Goal: Information Seeking & Learning: Find specific fact

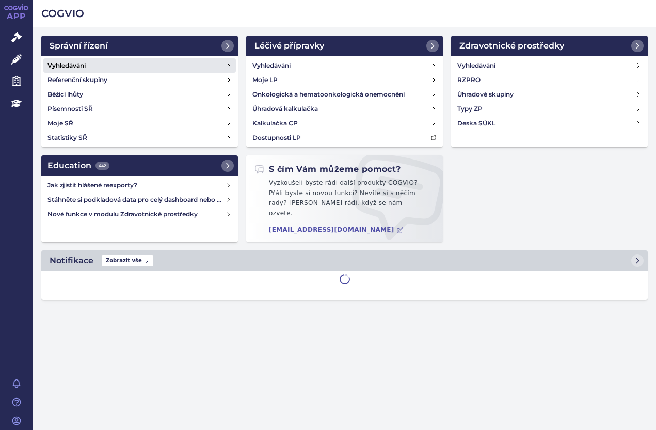
click at [88, 62] on link "Vyhledávání" at bounding box center [139, 65] width 192 height 14
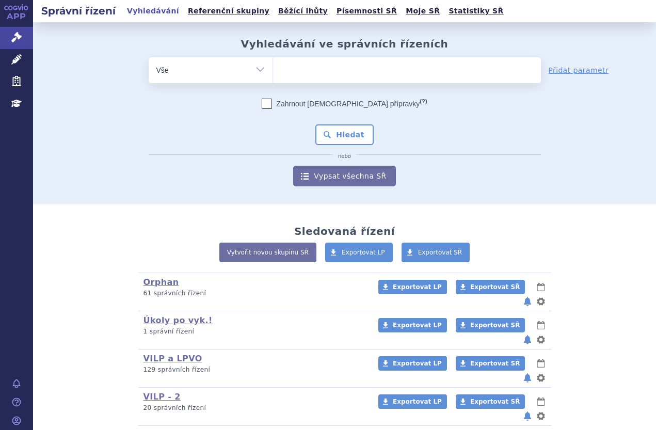
click at [294, 62] on ul at bounding box center [407, 68] width 268 height 22
click at [273, 62] on select at bounding box center [272, 70] width 1 height 26
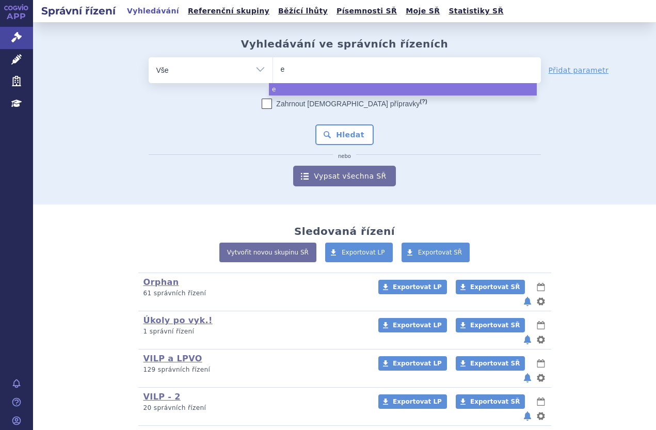
type input "ev"
type input "evr"
type input "evry"
type input "evrys"
type input "evrysd"
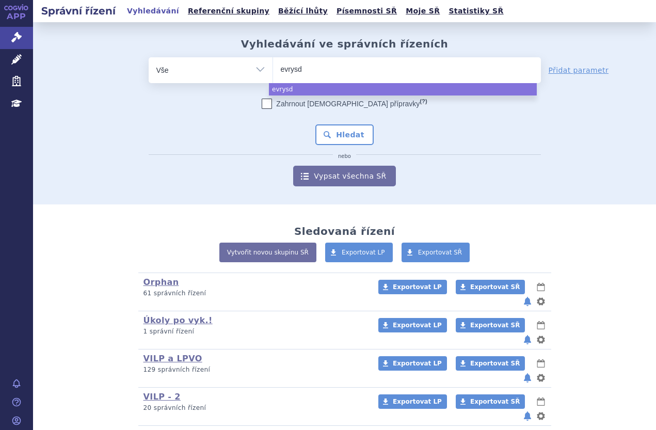
type input "evrysdi"
select select "evrysdi"
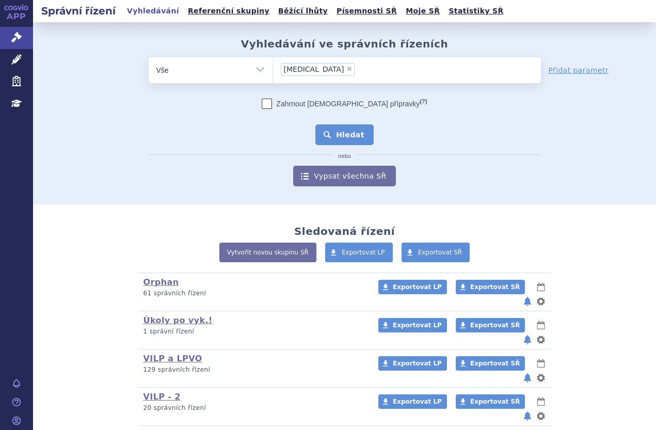
click at [345, 132] on button "Hledat" at bounding box center [344, 134] width 58 height 21
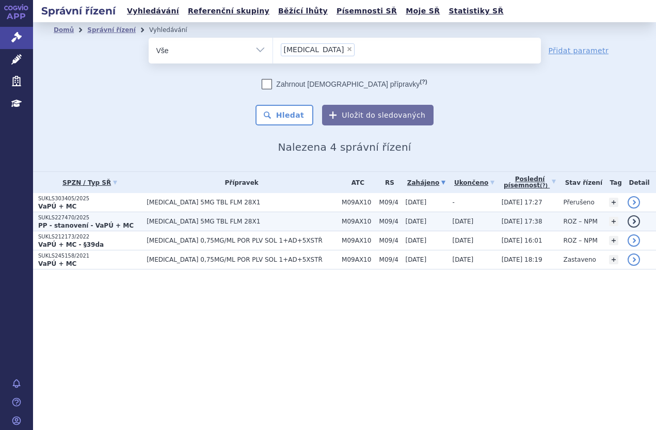
click at [160, 221] on span "[MEDICAL_DATA] 5MG TBL FLM 28X1" at bounding box center [241, 221] width 190 height 7
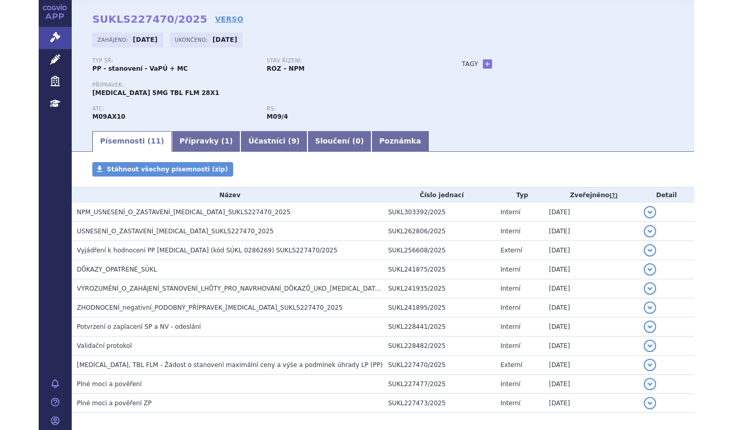
scroll to position [80, 0]
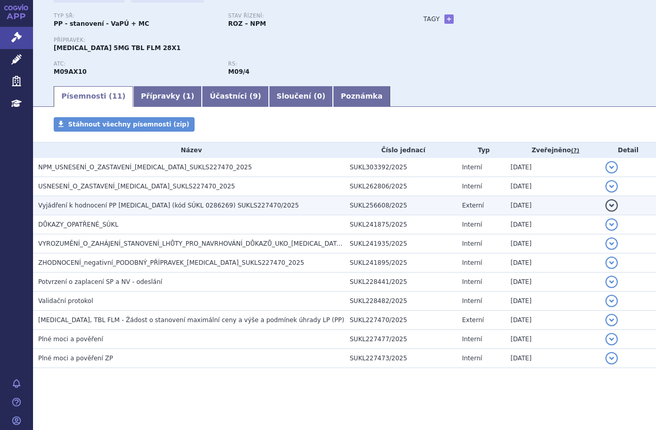
click at [181, 207] on span "Vyjádření k hodnocení PP EVRYSDI (kód SÚKL 0286269) SUKLS227470/2025" at bounding box center [168, 205] width 260 height 7
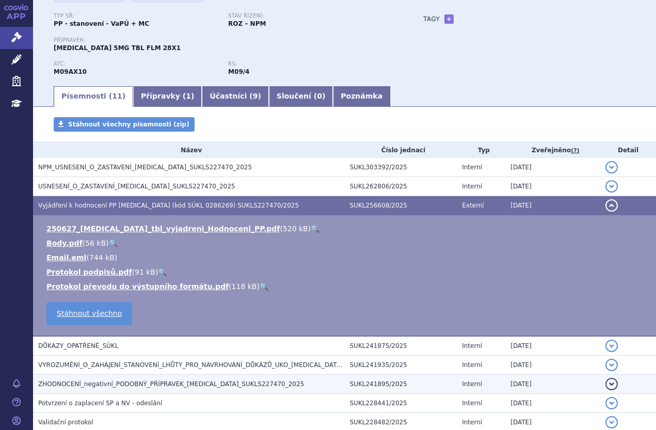
click at [193, 381] on span "ZHODNOCENÍ_negativní_PODOBNÝ_PŘÍPRAVEK_EVRYSDI_SUKLS227470_2025" at bounding box center [171, 383] width 266 height 7
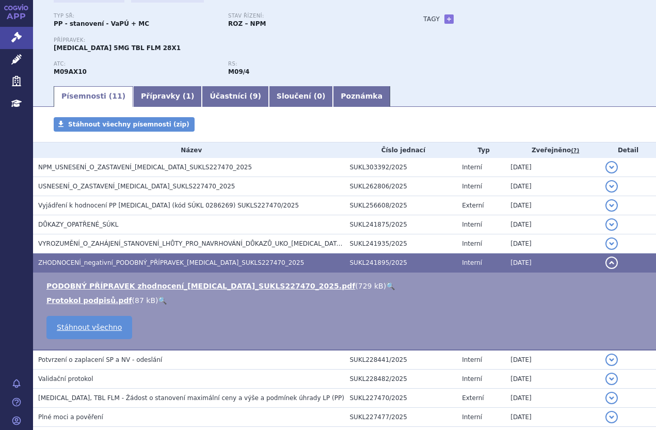
click at [386, 282] on link "🔍" at bounding box center [390, 286] width 9 height 8
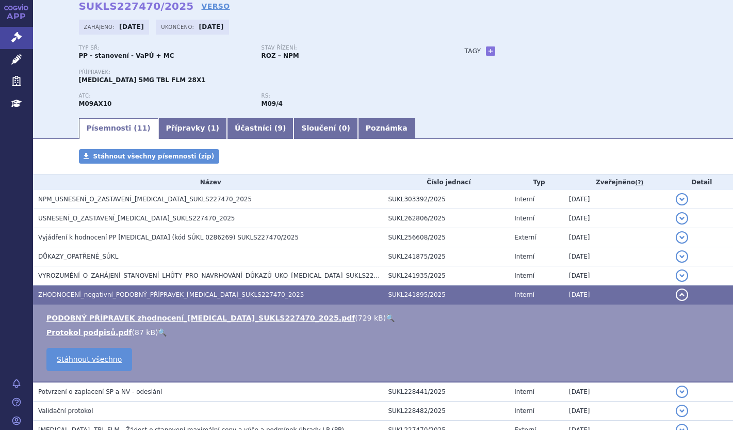
scroll to position [0, 0]
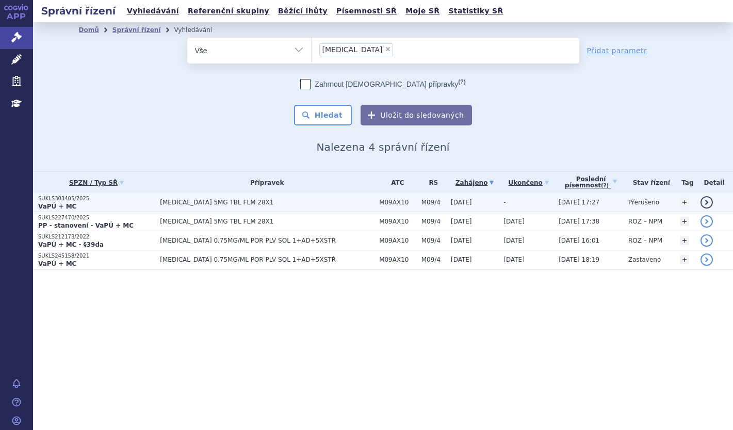
click at [69, 200] on p "SUKLS303405/2025" at bounding box center [96, 198] width 117 height 7
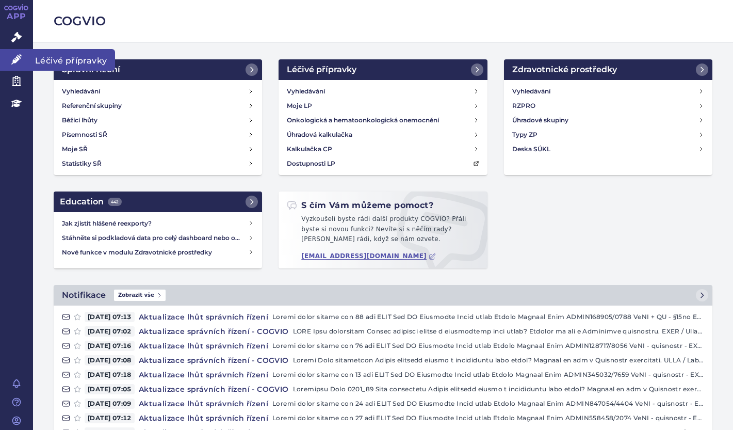
click at [11, 56] on icon at bounding box center [16, 59] width 10 height 10
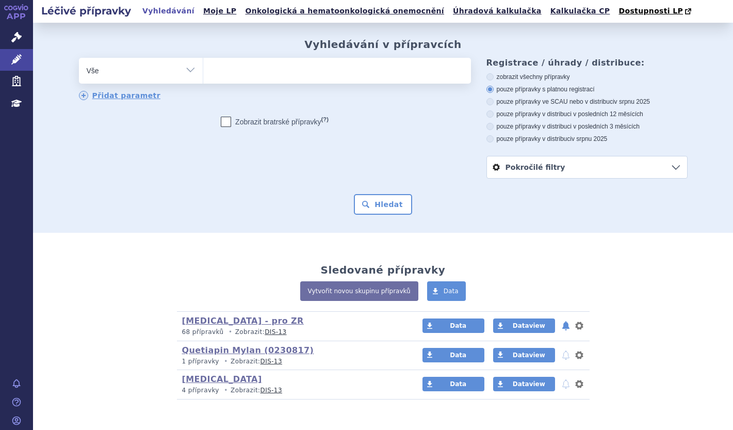
click at [217, 68] on ul at bounding box center [337, 69] width 268 height 22
click at [203, 68] on select at bounding box center [203, 70] width 1 height 26
type input "ev"
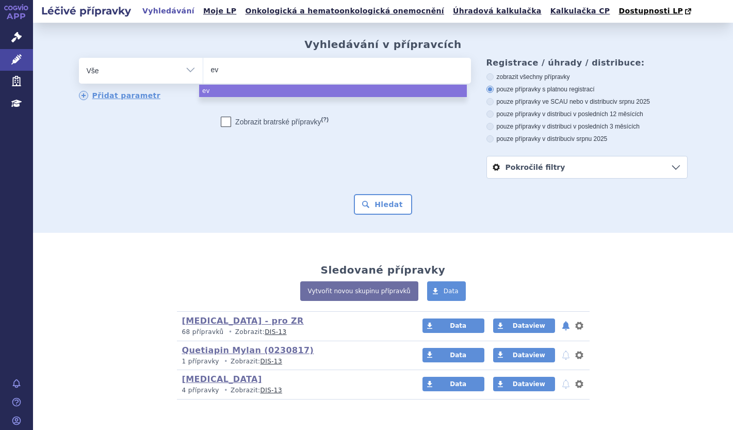
type input "evr"
type input "evry"
type input "evrys"
type input "evrysd"
type input "[MEDICAL_DATA]"
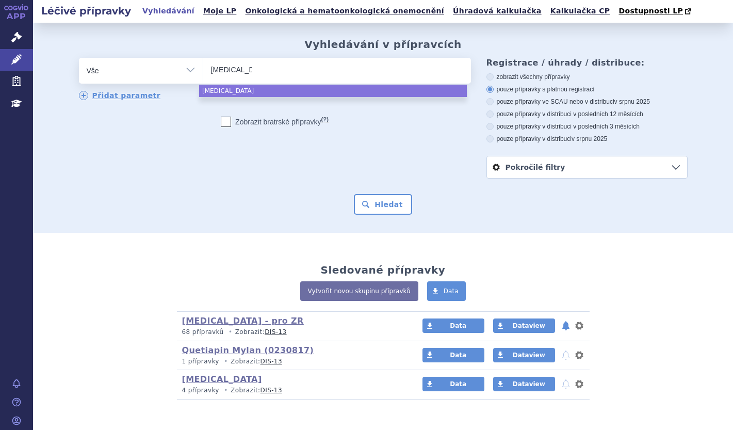
select select "[MEDICAL_DATA]"
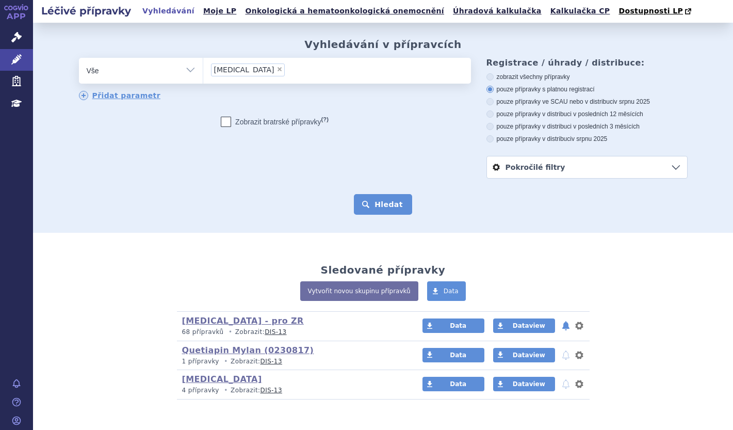
click at [389, 197] on button "Hledat" at bounding box center [383, 204] width 58 height 21
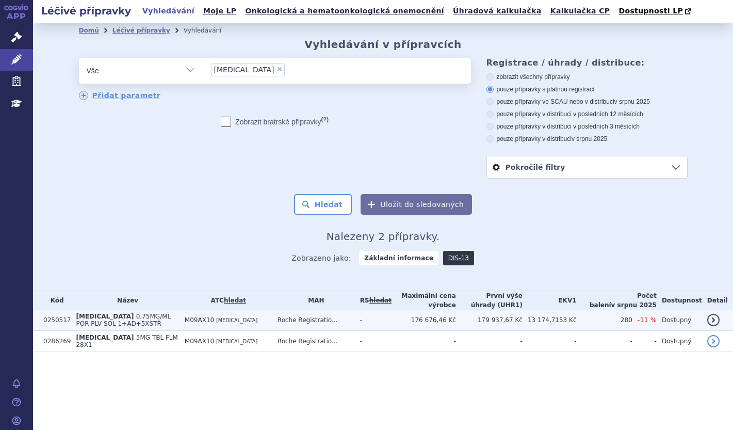
click at [178, 317] on td "[MEDICAL_DATA] 0,75MG/ML POR PLV SOL 1+AD+5XSTŘ" at bounding box center [125, 320] width 108 height 21
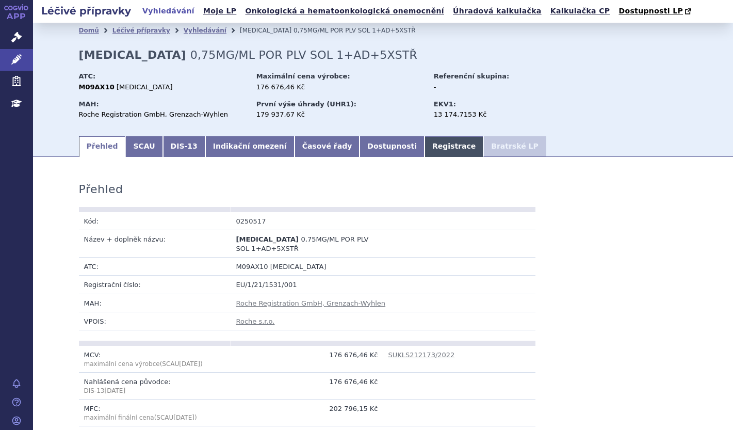
click at [425, 142] on link "Registrace" at bounding box center [454, 146] width 59 height 21
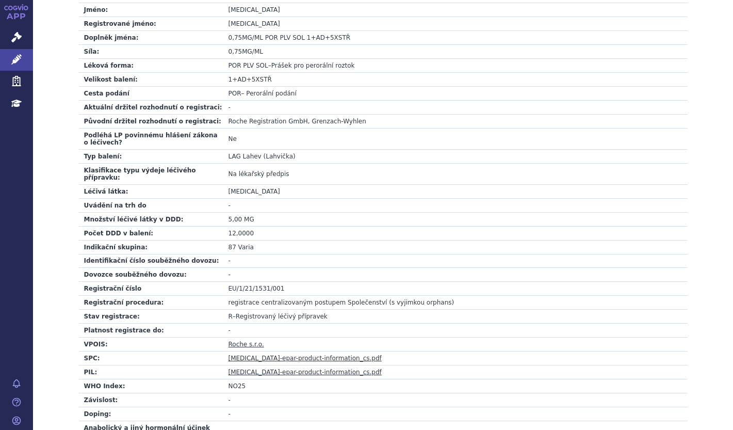
scroll to position [206, 0]
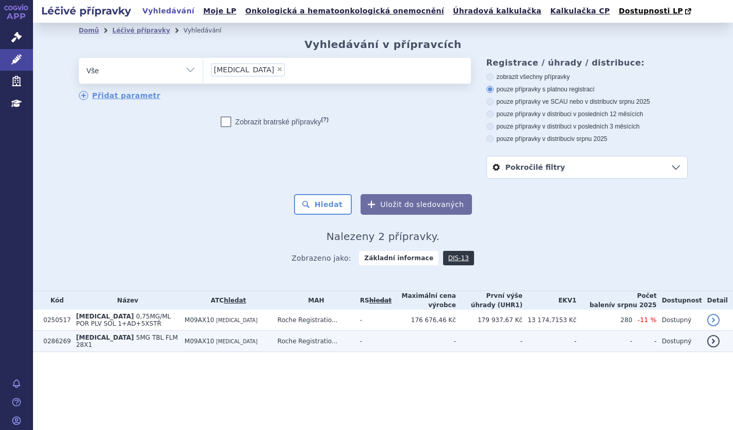
click at [139, 336] on td "EVRYSDI 5MG TBL FLM 28X1" at bounding box center [125, 341] width 108 height 21
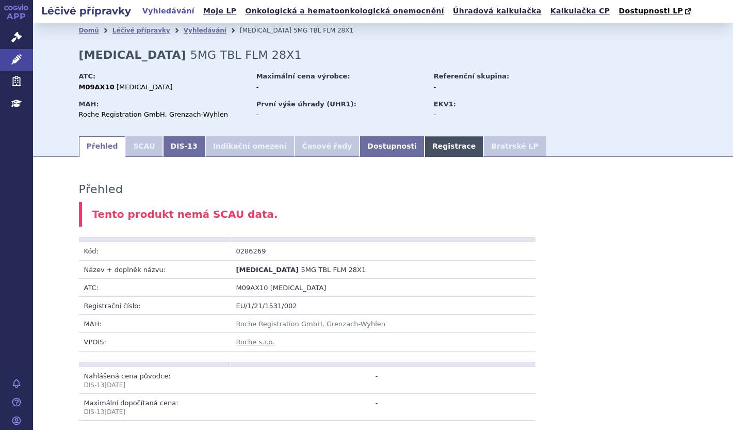
click at [425, 145] on link "Registrace" at bounding box center [454, 146] width 59 height 21
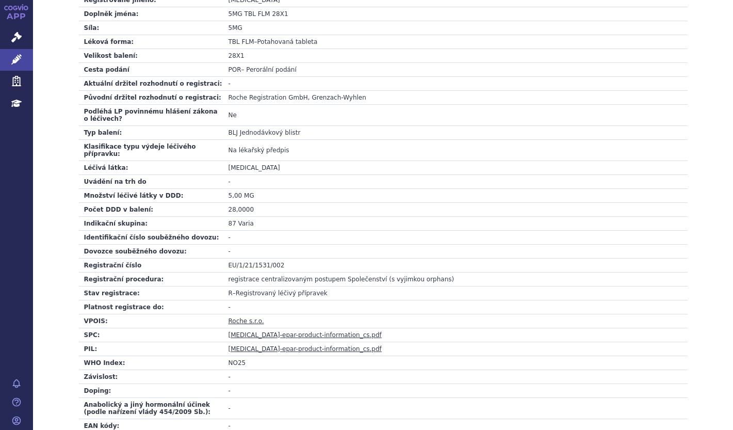
scroll to position [310, 0]
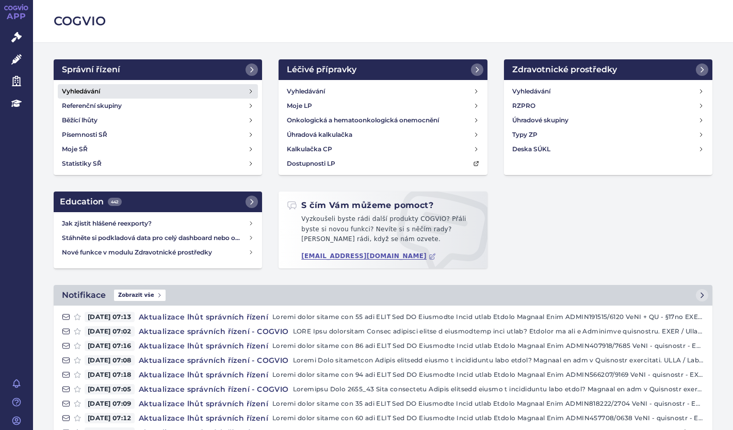
click at [96, 87] on h4 "Vyhledávání" at bounding box center [81, 91] width 38 height 10
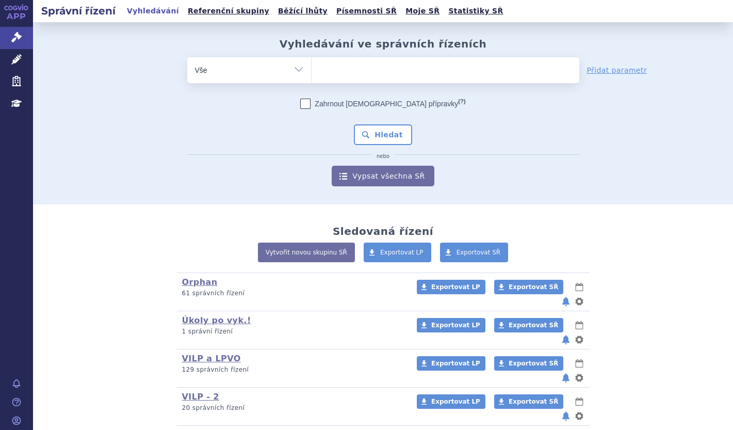
click at [335, 66] on ul at bounding box center [446, 68] width 268 height 22
click at [312, 66] on select at bounding box center [311, 70] width 1 height 26
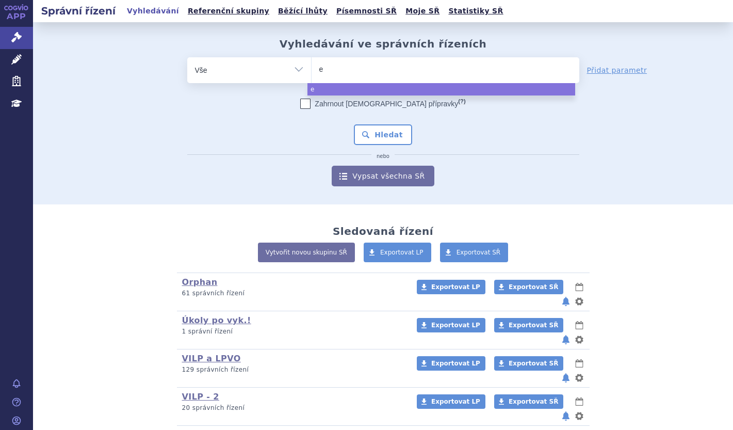
type input "ev"
type input "evr"
type input "evry"
type input "evrys"
type input "evrysd"
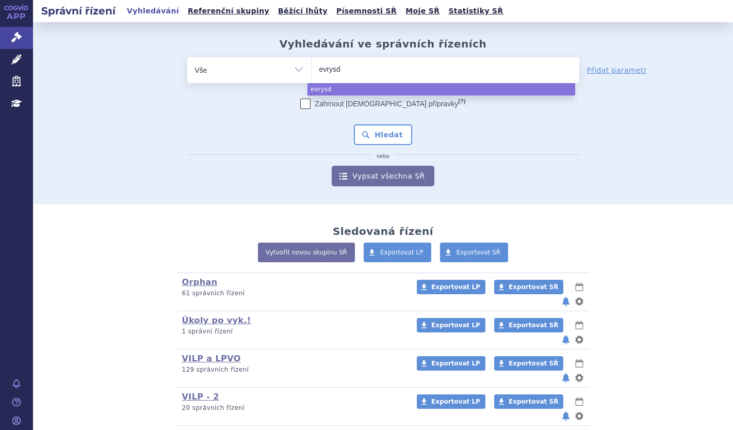
type input "evrysdi"
select select "evrysdi"
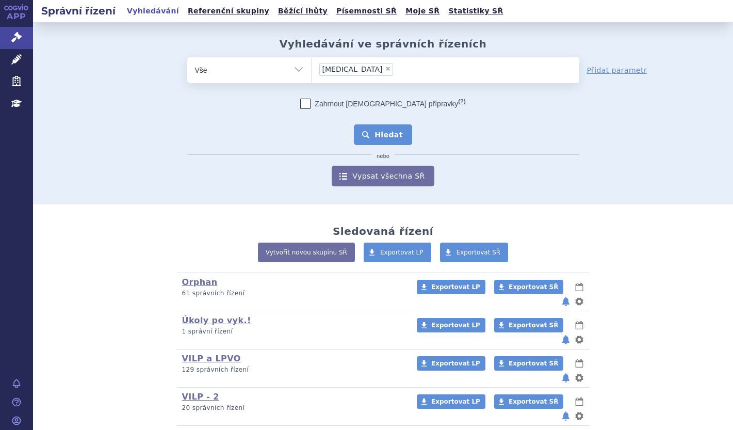
click at [402, 140] on button "Hledat" at bounding box center [383, 134] width 58 height 21
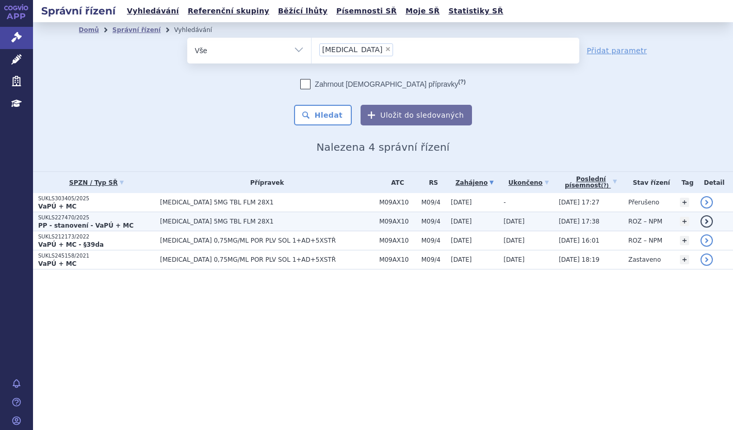
click at [155, 221] on td "[MEDICAL_DATA] 5MG TBL FLM 28X1" at bounding box center [264, 221] width 219 height 19
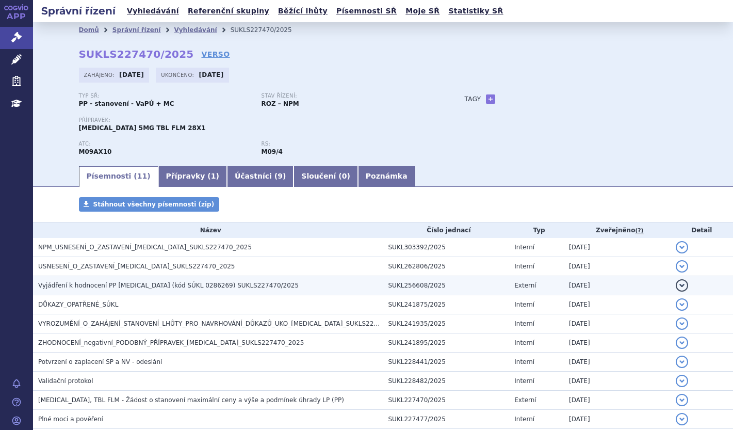
click at [145, 287] on span "Vyjádření k hodnocení PP [MEDICAL_DATA] (kód SÚKL 0286269) SUKLS227470/2025" at bounding box center [168, 285] width 260 height 7
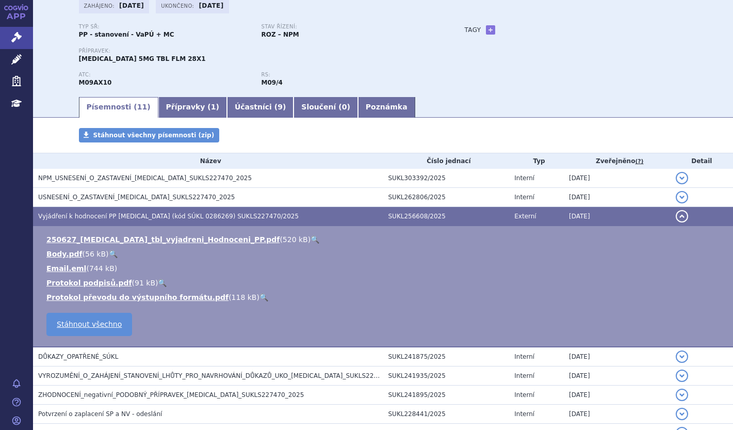
scroll to position [155, 0]
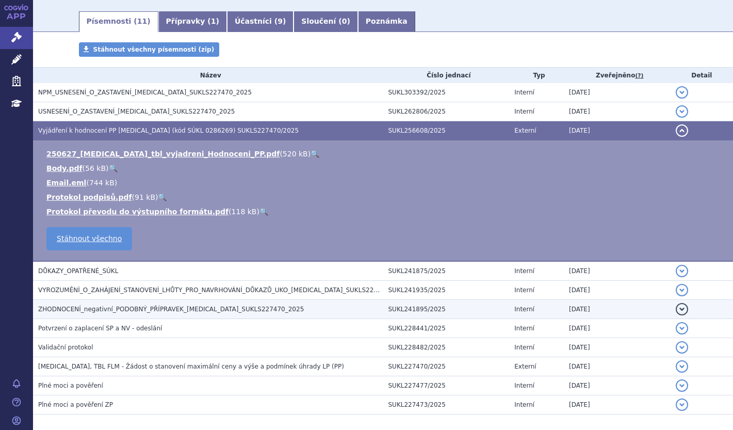
click at [206, 303] on td "ZHODNOCENÍ_negativní_PODOBNÝ_PŘÍPRAVEK_[MEDICAL_DATA]_SUKLS227470_2025" at bounding box center [208, 309] width 350 height 19
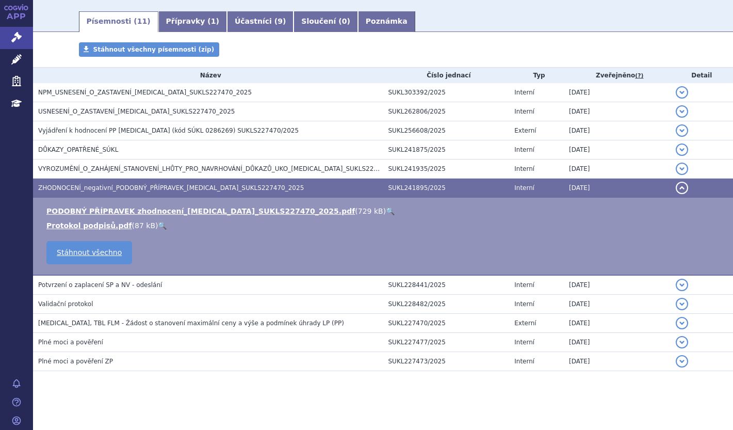
click at [315, 203] on td "PODOBNÝ PŘÍPRAVEK zhodnocení_[MEDICAL_DATA]_SUKLS227470_2025.pdf ( 729 kB ) 🔍 P…" at bounding box center [383, 237] width 700 height 78
click at [315, 205] on td "PODOBNÝ PŘÍPRAVEK zhodnocení_[MEDICAL_DATA]_SUKLS227470_2025.pdf ( 729 kB ) 🔍 P…" at bounding box center [383, 237] width 700 height 78
click at [386, 207] on link "🔍" at bounding box center [390, 211] width 9 height 8
